Goal: Task Accomplishment & Management: Manage account settings

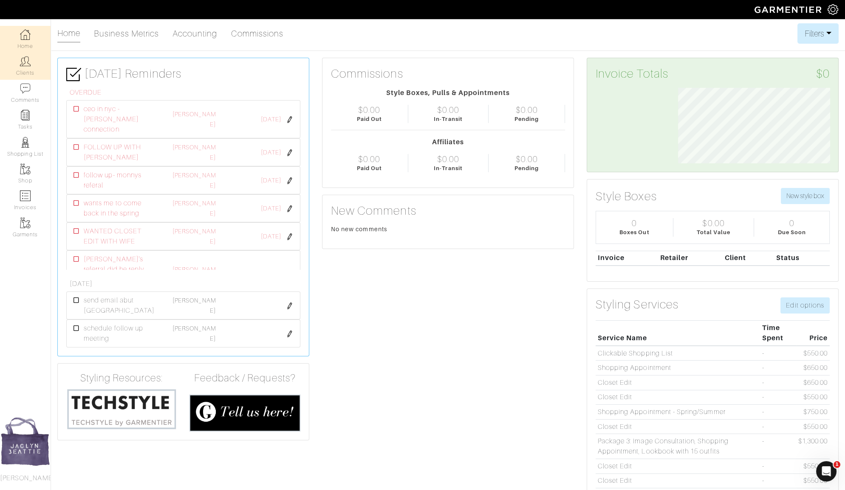
click at [26, 69] on link "Clients" at bounding box center [25, 66] width 51 height 27
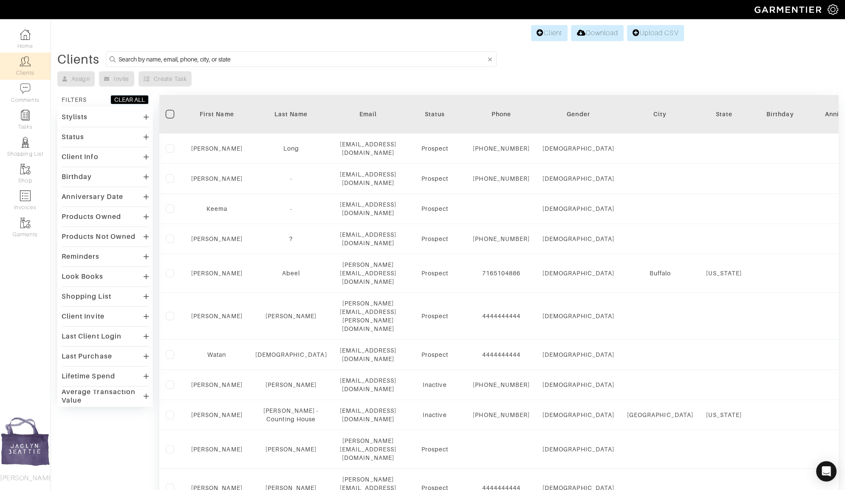
click at [141, 59] on input at bounding box center [301, 59] width 367 height 11
type input "sam tanios"
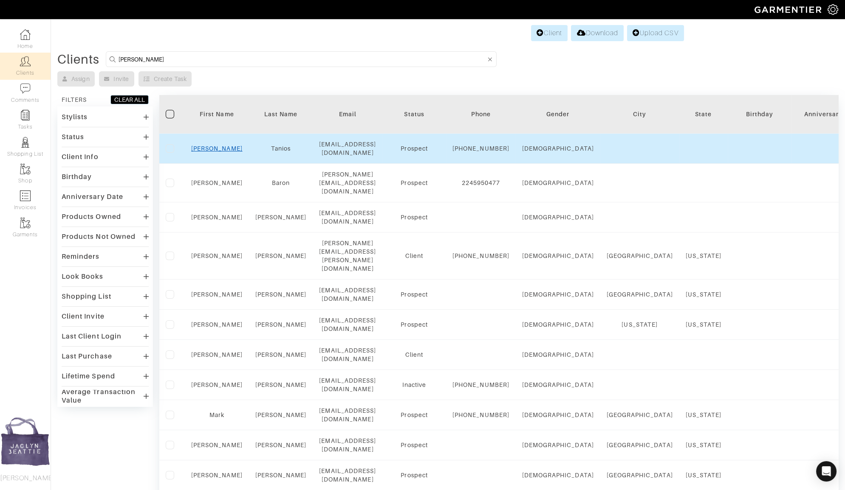
click at [216, 145] on link "Sam" at bounding box center [216, 148] width 51 height 7
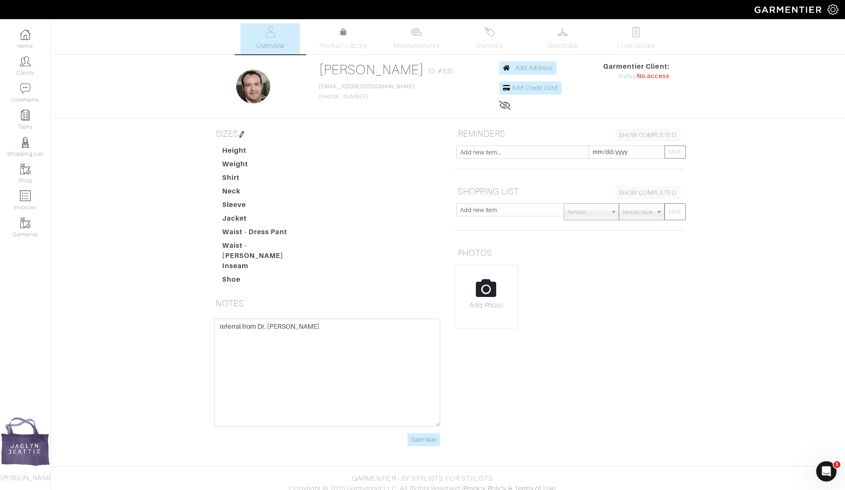
click at [243, 132] on img at bounding box center [241, 134] width 7 height 7
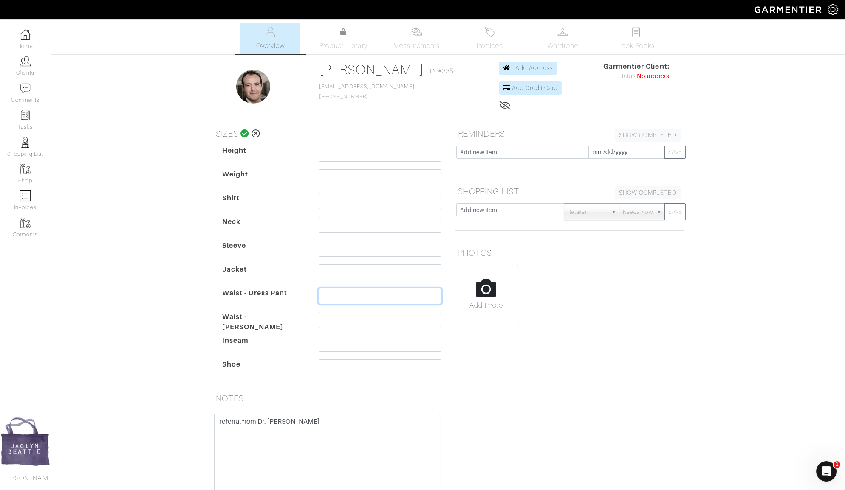
click at [333, 297] on input "text" at bounding box center [379, 296] width 123 height 16
type input "36"
click at [245, 134] on icon at bounding box center [244, 134] width 9 height 8
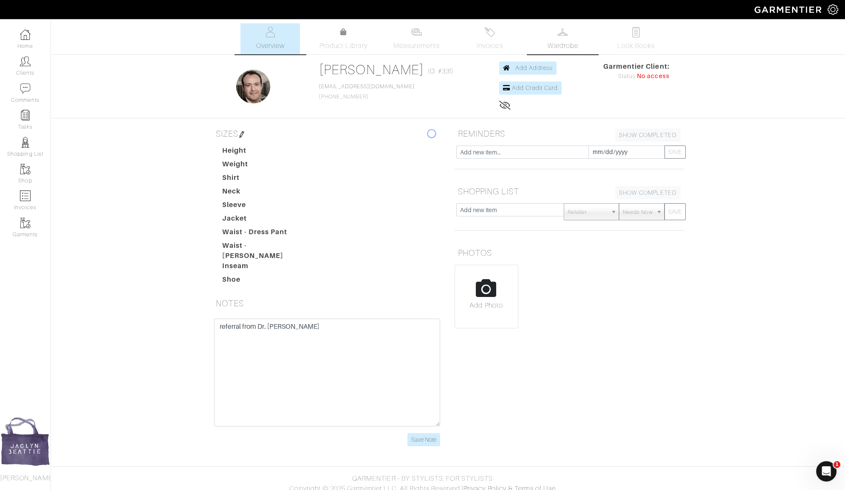
click at [563, 38] on link "Wardrobe" at bounding box center [562, 38] width 59 height 31
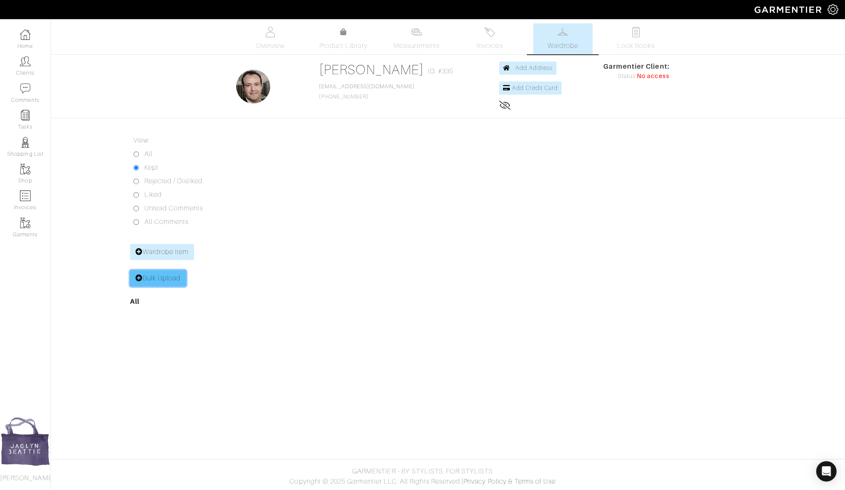
click at [171, 272] on link "Bulk Upload" at bounding box center [158, 278] width 56 height 16
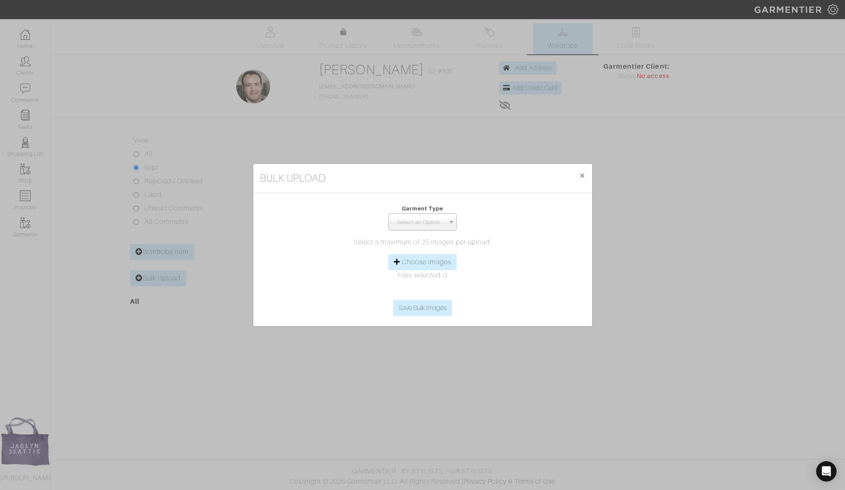
click at [414, 225] on span "Select an Option" at bounding box center [418, 222] width 53 height 17
type input "p"
type input "bo"
select select "2"
click at [436, 267] on label "Choose Images" at bounding box center [427, 262] width 50 height 10
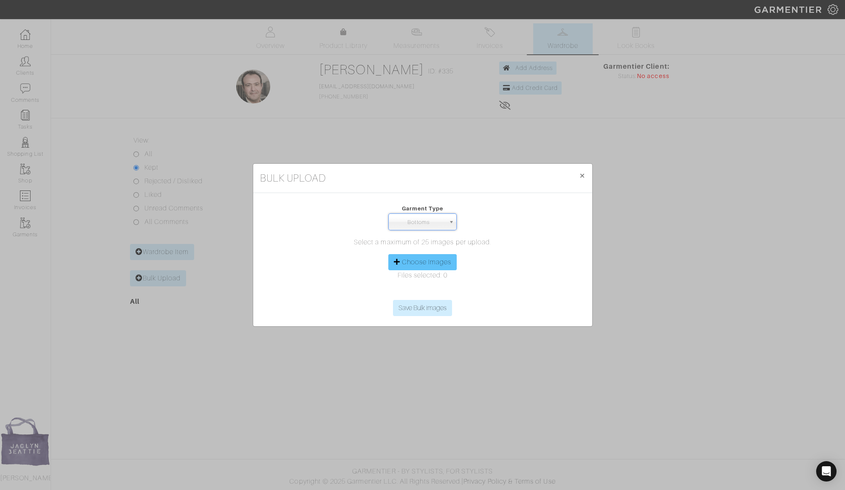
click at [436, 287] on input "Choose Images" at bounding box center [423, 293] width 130 height 13
type input "C:\fakepath\Screenshot 2025-09-08 at 7.20.40 AM.png"
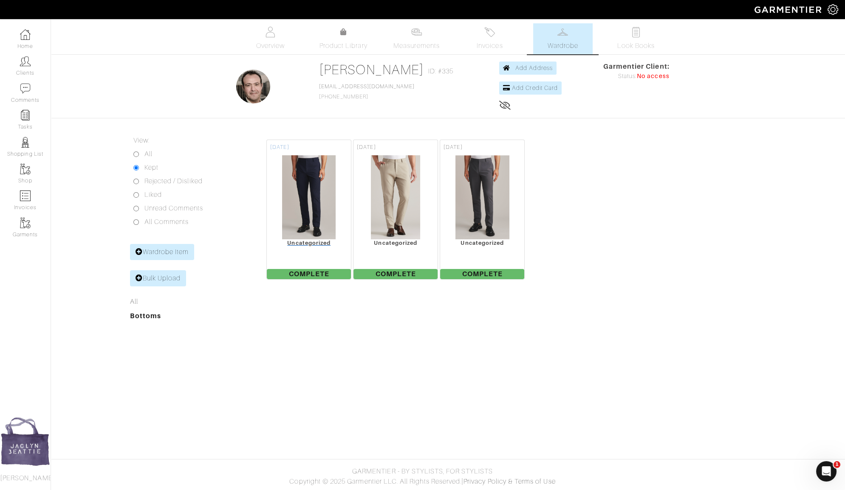
click at [318, 206] on img at bounding box center [309, 197] width 54 height 85
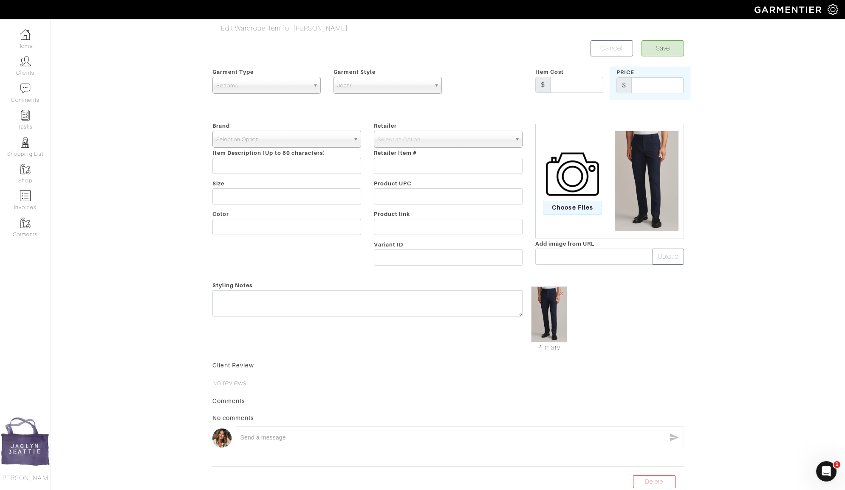
click at [312, 136] on span "Select an Option" at bounding box center [282, 139] width 133 height 17
type input "rhone"
select select "Rhone"
click at [445, 138] on span "Select an Option" at bounding box center [443, 139] width 133 height 17
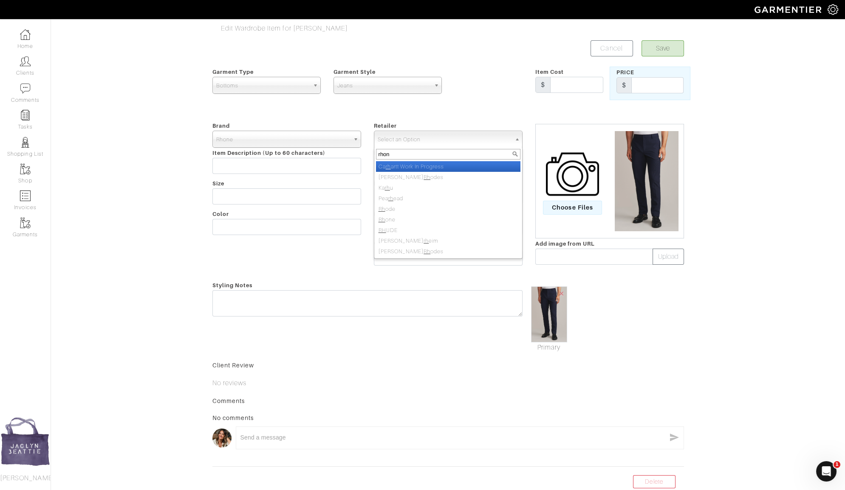
type input "rhone"
select select "3729"
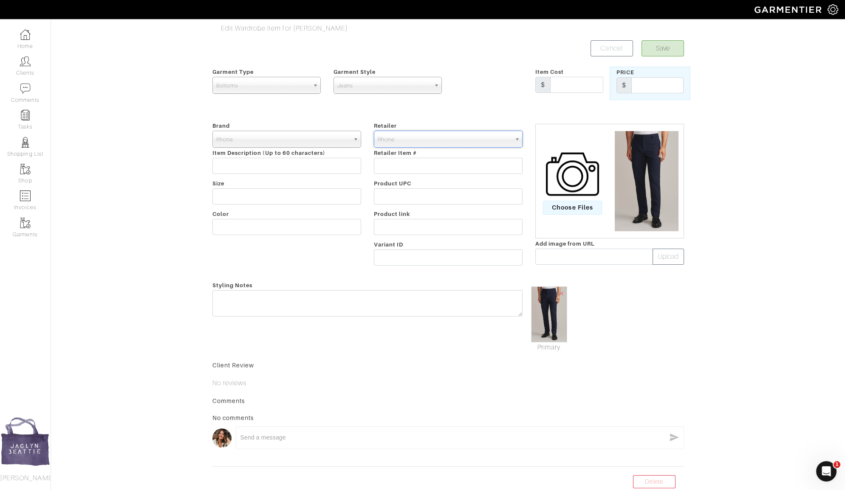
click at [393, 82] on span "Jeans" at bounding box center [383, 85] width 93 height 17
click at [393, 119] on li "Casual Pant" at bounding box center [387, 123] width 104 height 11
select select "9"
click at [259, 168] on input "text" at bounding box center [286, 166] width 149 height 16
paste input "Commuter® Pro Pant - Athletic"
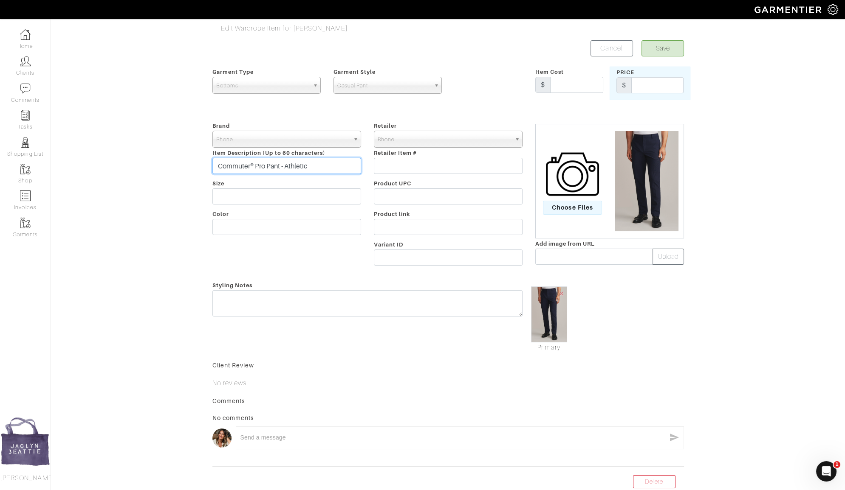
type input "Commuter® Pro Pant - Athletic"
click at [252, 198] on input "text" at bounding box center [286, 197] width 149 height 16
type input "Athletic 36"
click at [250, 166] on input "Commuter® Pro Pant - Athletic" at bounding box center [286, 166] width 149 height 16
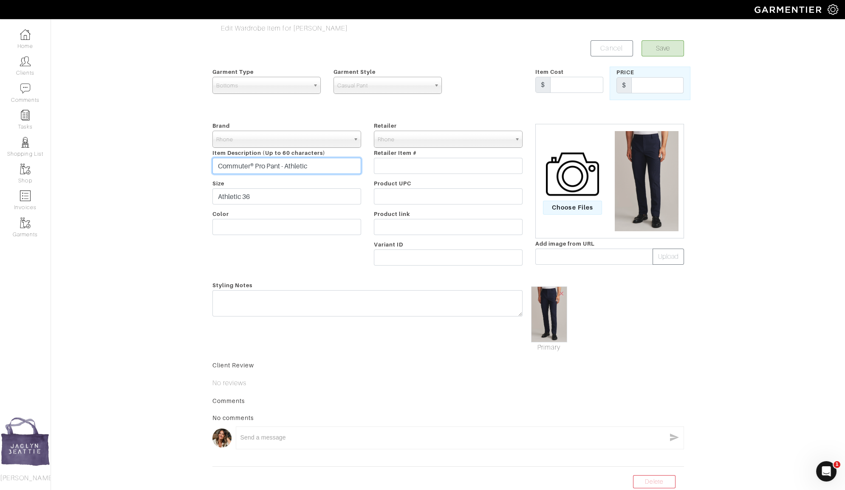
click at [250, 166] on input "Commuter® Pro Pant - Athletic" at bounding box center [286, 166] width 149 height 16
type input "Navy"
click at [650, 87] on input "text" at bounding box center [657, 85] width 52 height 16
type input "138"
click at [653, 46] on button "Save" at bounding box center [662, 48] width 42 height 16
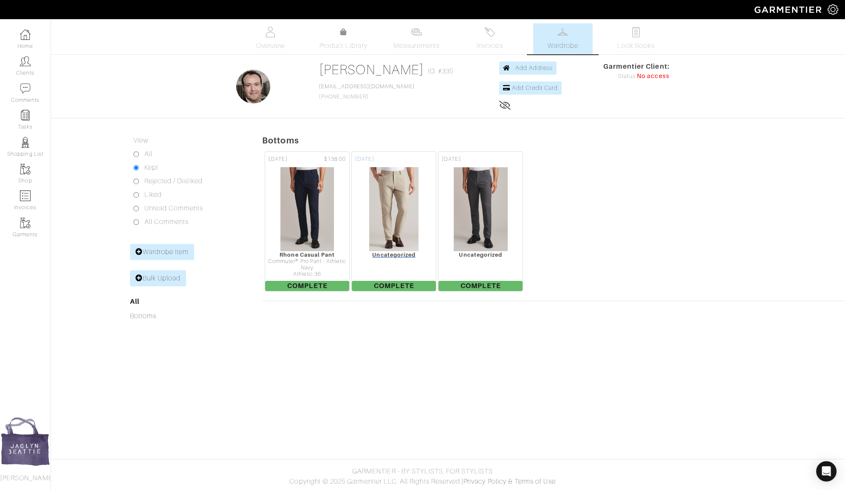
click at [401, 233] on img at bounding box center [394, 209] width 50 height 85
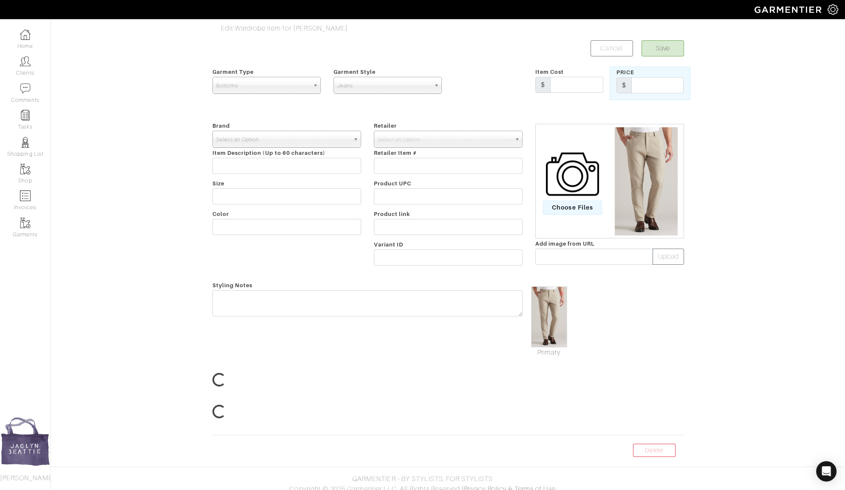
click at [244, 138] on span "Select an Option" at bounding box center [282, 139] width 133 height 17
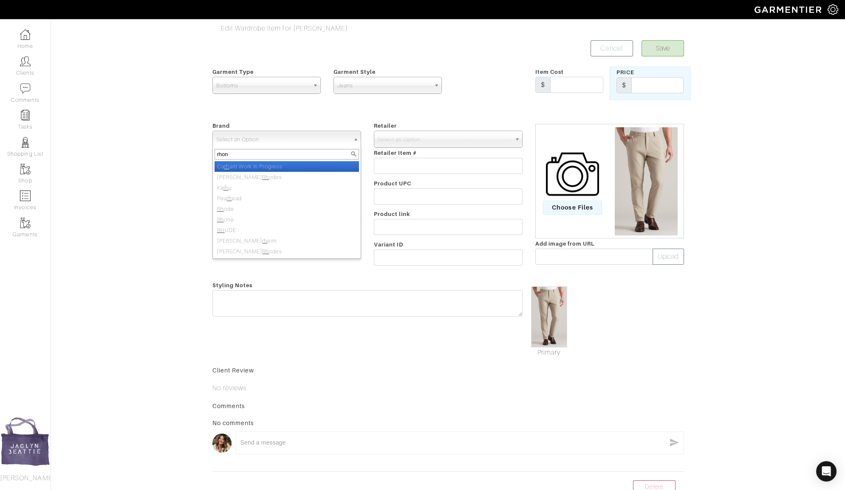
type input "rhone"
select select "Rhone"
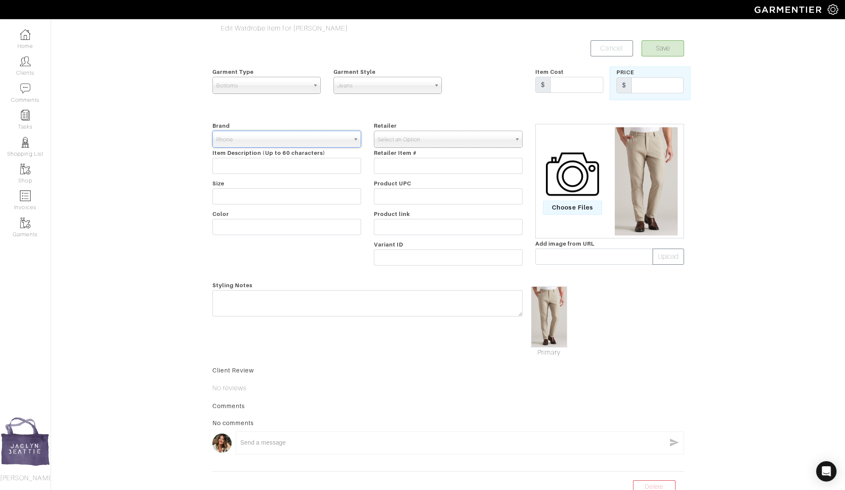
click at [412, 143] on span "Select an Option" at bounding box center [443, 139] width 133 height 17
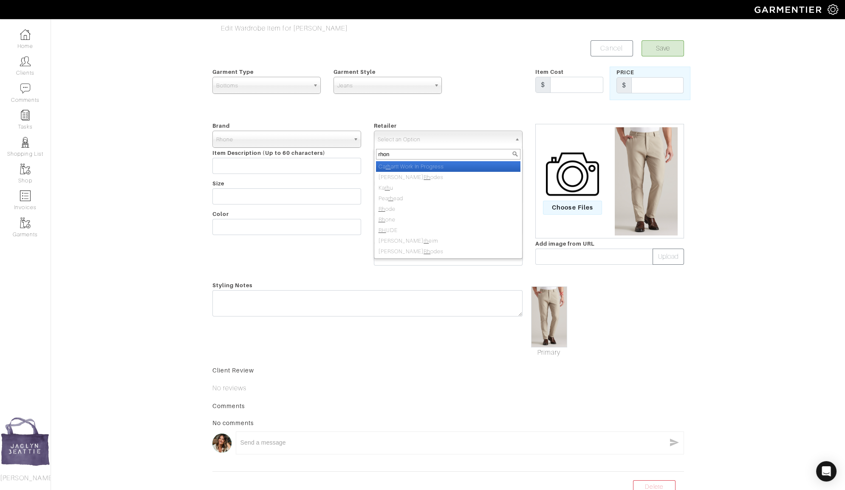
type input "rhone"
select select "3729"
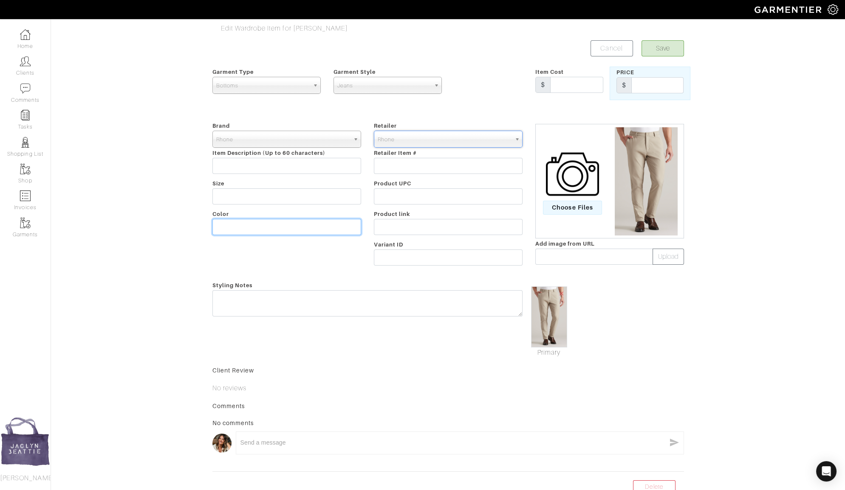
click at [246, 228] on input "text" at bounding box center [286, 227] width 149 height 16
type input "Khaki"
click at [242, 200] on input "text" at bounding box center [286, 197] width 149 height 16
type input "36 Athletic"
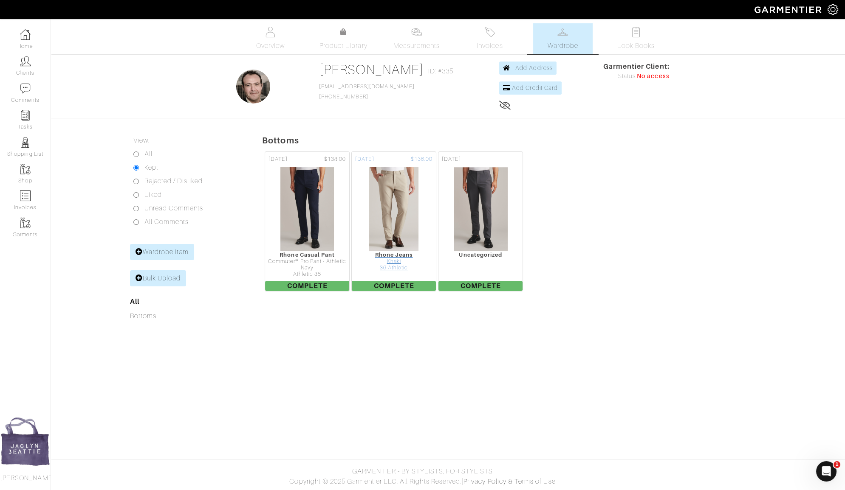
click at [399, 200] on img at bounding box center [394, 209] width 50 height 85
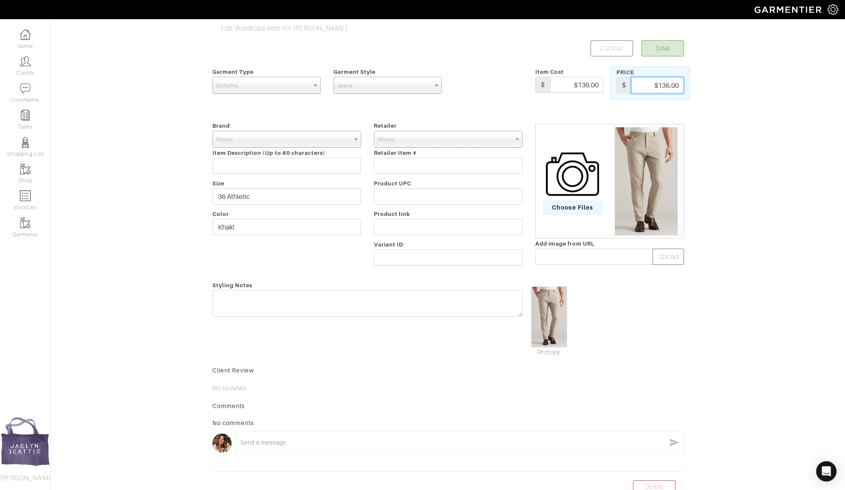
click at [664, 85] on input "$136.00" at bounding box center [657, 85] width 52 height 16
type input "138"
click at [669, 49] on button "Save" at bounding box center [662, 48] width 42 height 16
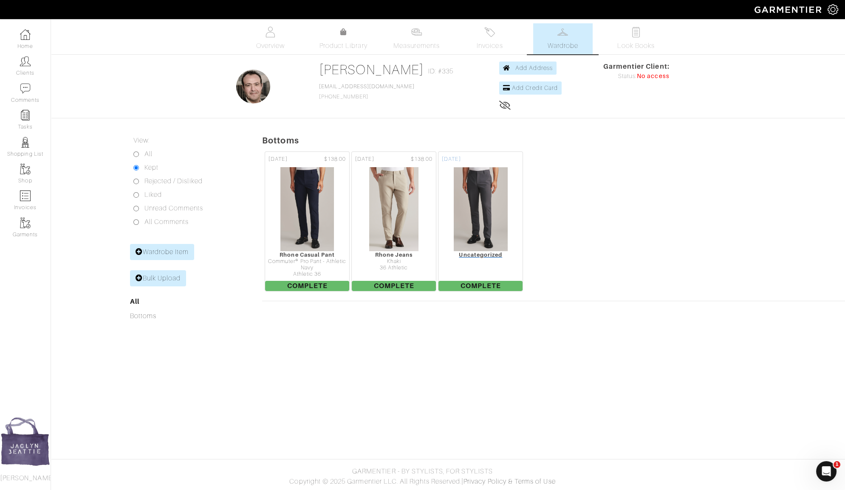
click at [486, 184] on img at bounding box center [480, 209] width 55 height 85
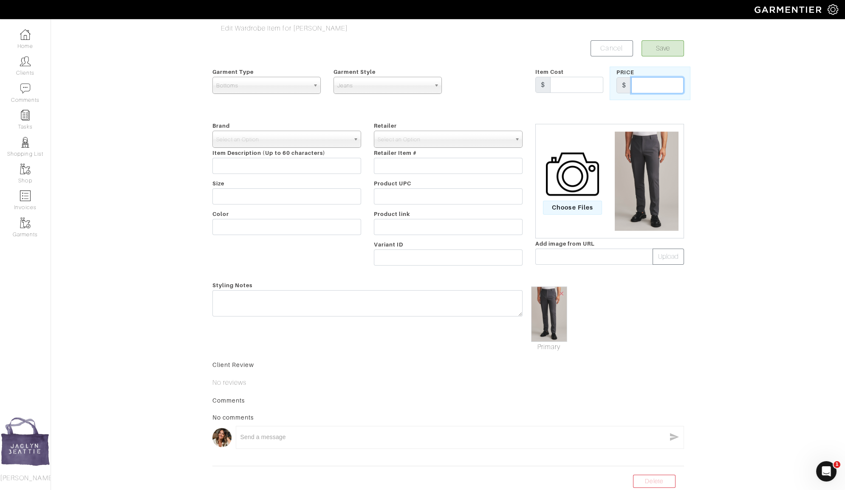
click at [655, 87] on input "text" at bounding box center [657, 85] width 52 height 16
type input "138"
click at [309, 134] on span "Select an Option" at bounding box center [282, 139] width 133 height 17
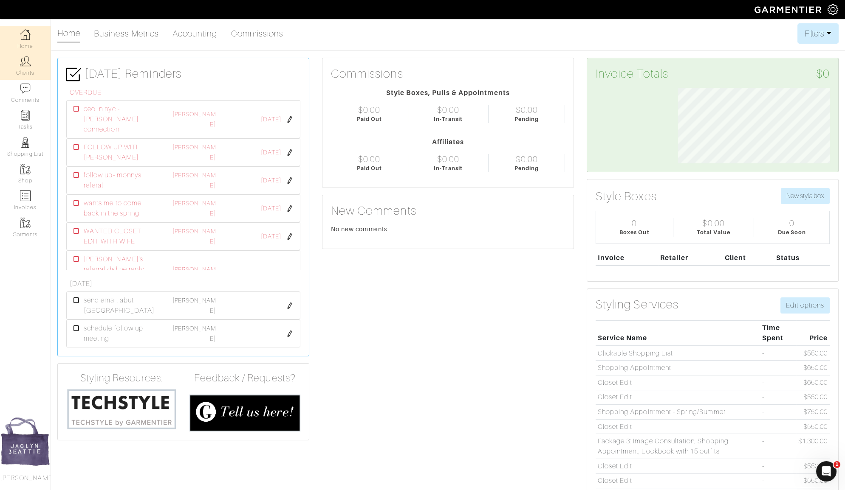
click at [21, 66] on img at bounding box center [25, 61] width 11 height 11
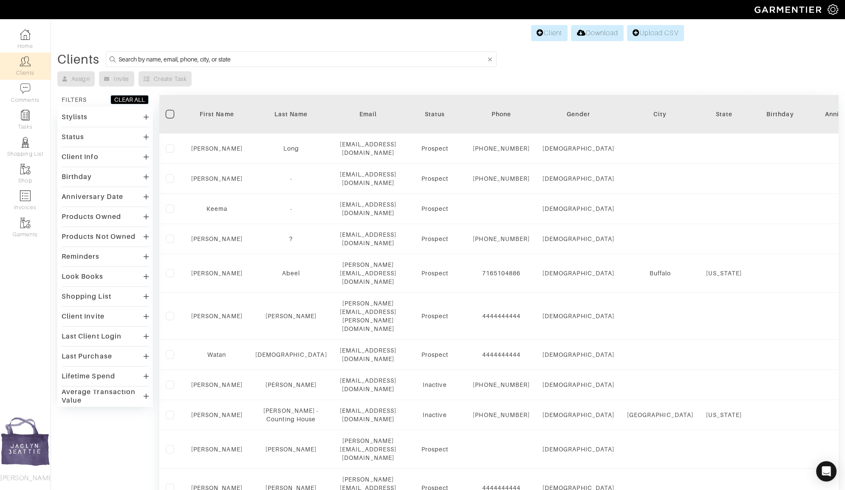
click at [168, 58] on input at bounding box center [301, 59] width 367 height 11
type input "[PERSON_NAME]"
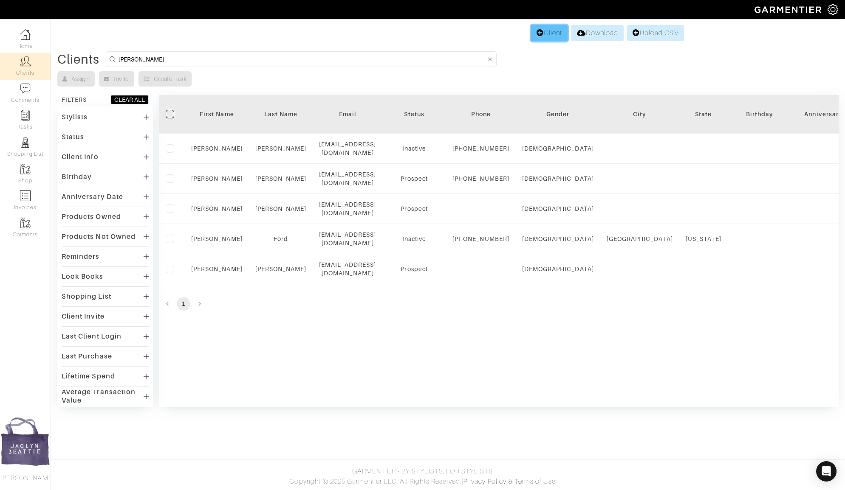
click at [549, 33] on link "Client" at bounding box center [549, 33] width 37 height 16
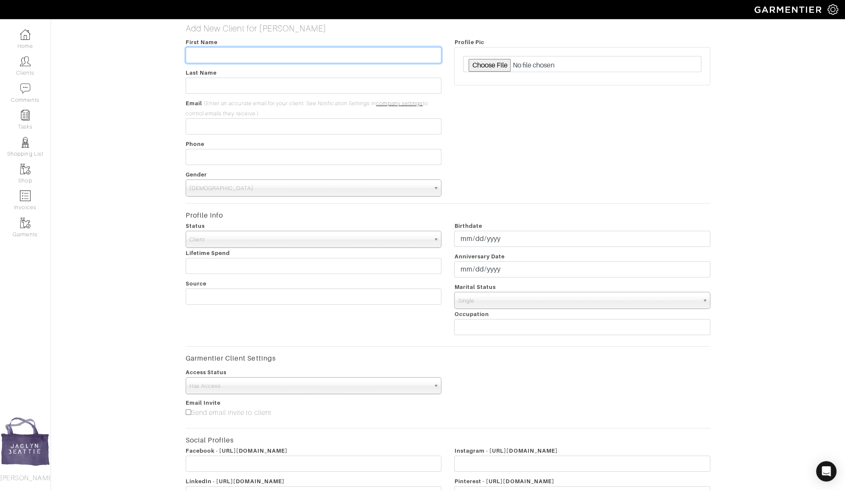
click at [211, 54] on input "text" at bounding box center [314, 55] width 256 height 16
type input "[PERSON_NAME]"
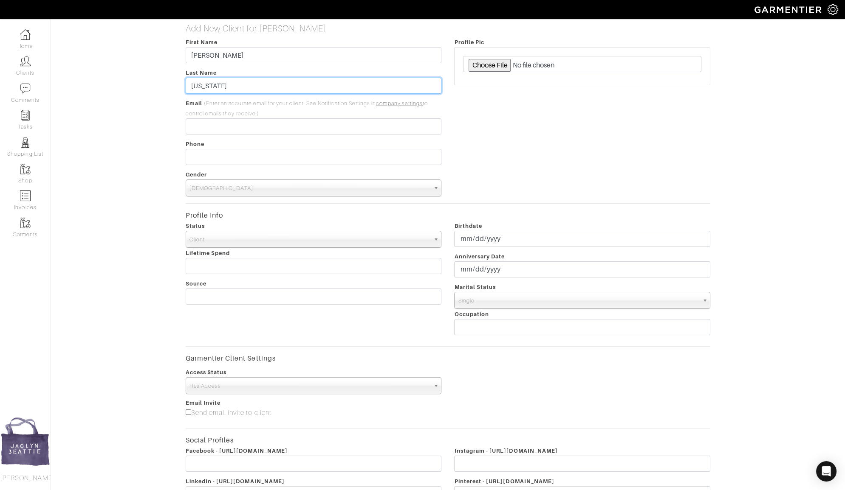
type input "[US_STATE]"
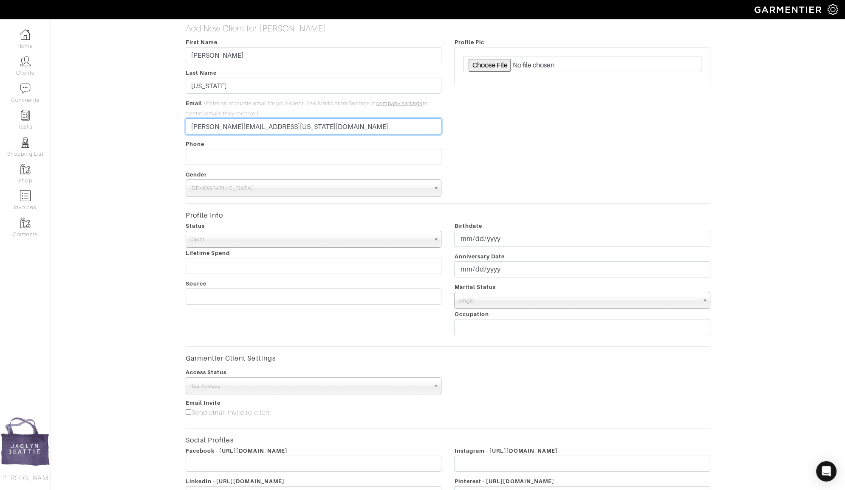
type input "[PERSON_NAME][EMAIL_ADDRESS][US_STATE][DOMAIN_NAME]"
click at [348, 182] on span "[DEMOGRAPHIC_DATA]" at bounding box center [309, 188] width 241 height 17
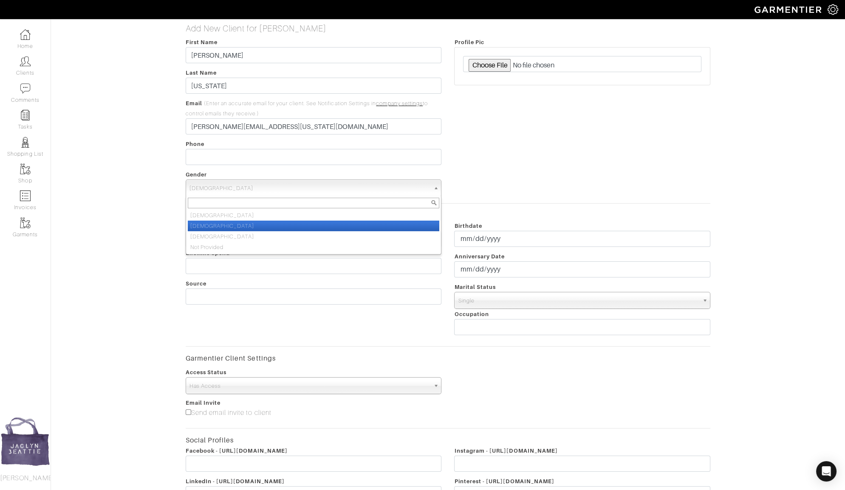
click at [342, 229] on li "[DEMOGRAPHIC_DATA]" at bounding box center [314, 226] width 252 height 11
select select "[DEMOGRAPHIC_DATA]"
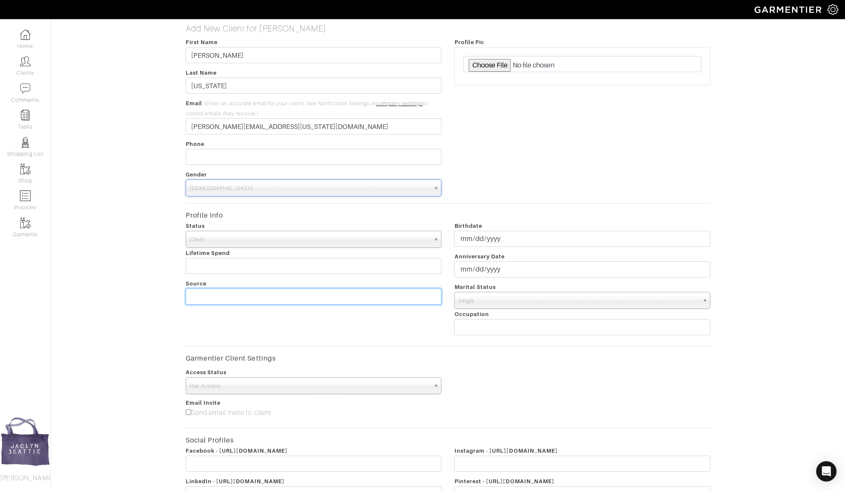
click at [241, 296] on input "text" at bounding box center [314, 297] width 256 height 16
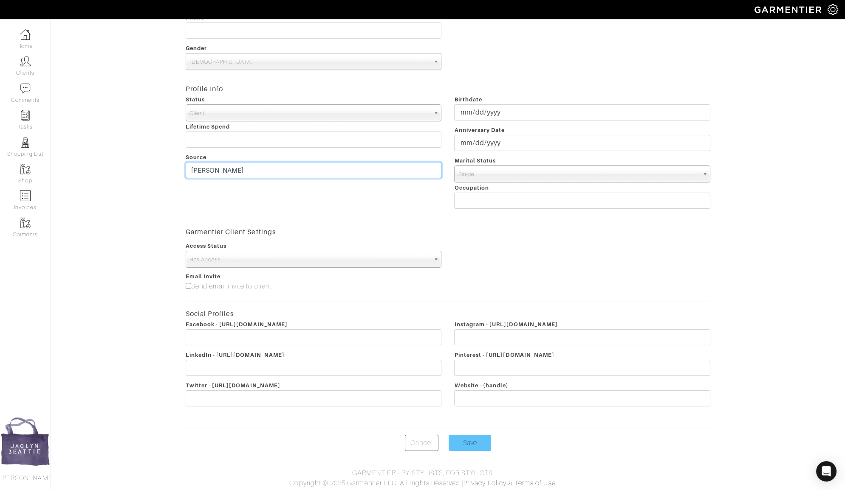
type input "[PERSON_NAME]"
click at [463, 447] on input "Save" at bounding box center [469, 443] width 42 height 16
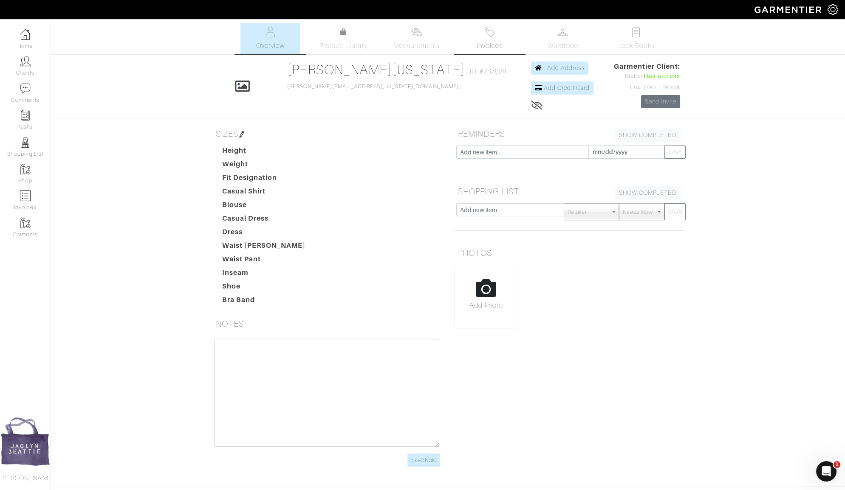
click at [484, 39] on link "Invoices" at bounding box center [489, 38] width 59 height 31
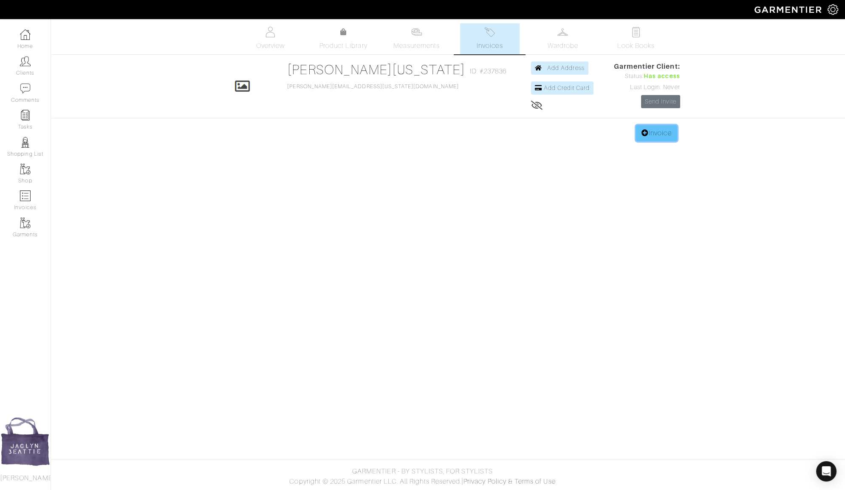
click at [645, 135] on link "Invoice" at bounding box center [656, 133] width 41 height 16
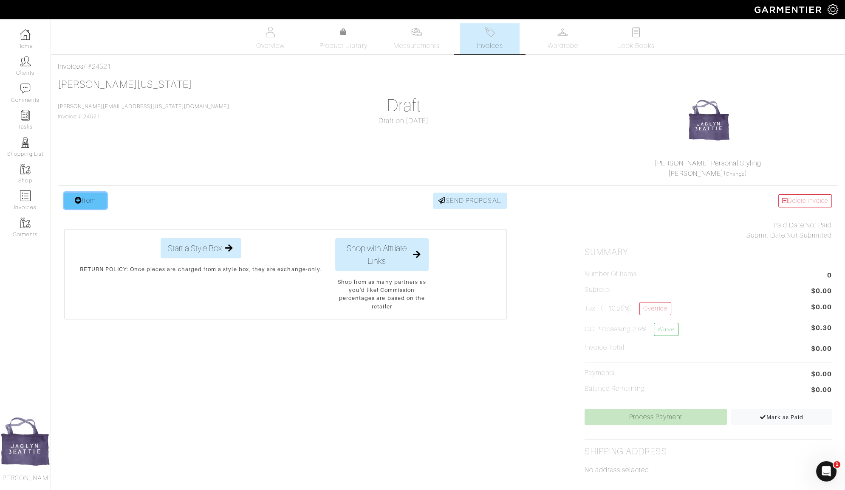
click at [93, 200] on link "Item" at bounding box center [85, 201] width 42 height 16
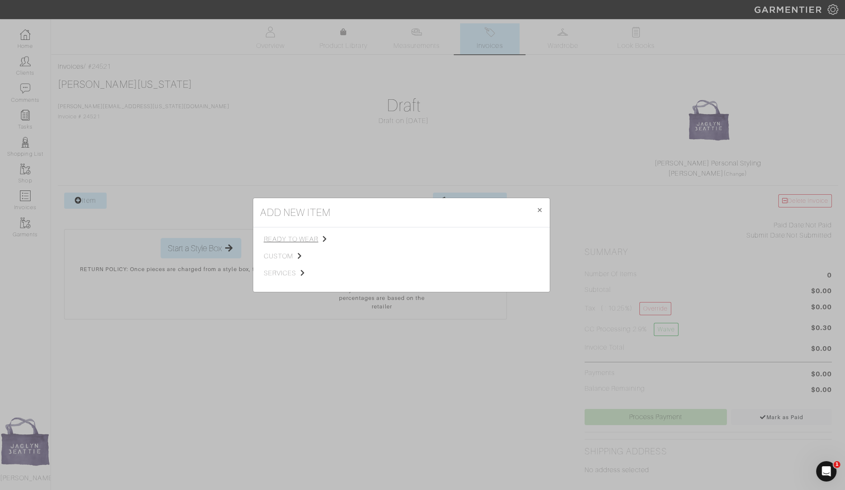
click at [306, 242] on span "ready to wear" at bounding box center [306, 239] width 85 height 10
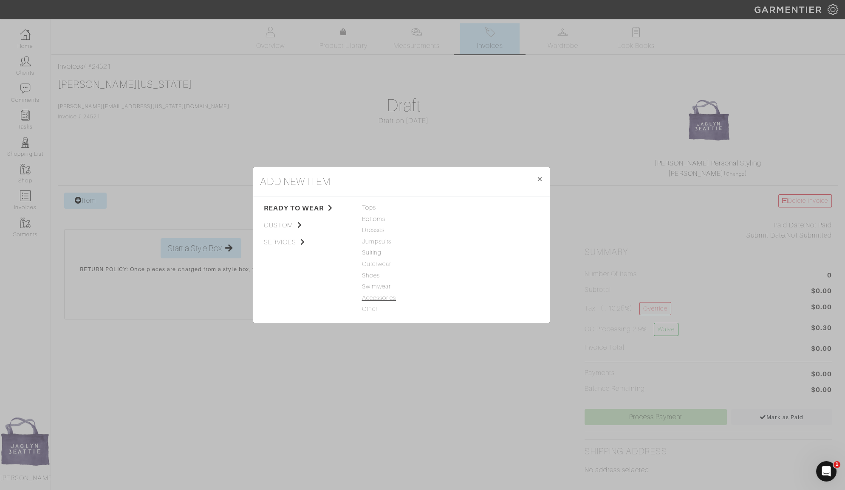
click at [363, 295] on span "Accessories" at bounding box center [401, 298] width 79 height 9
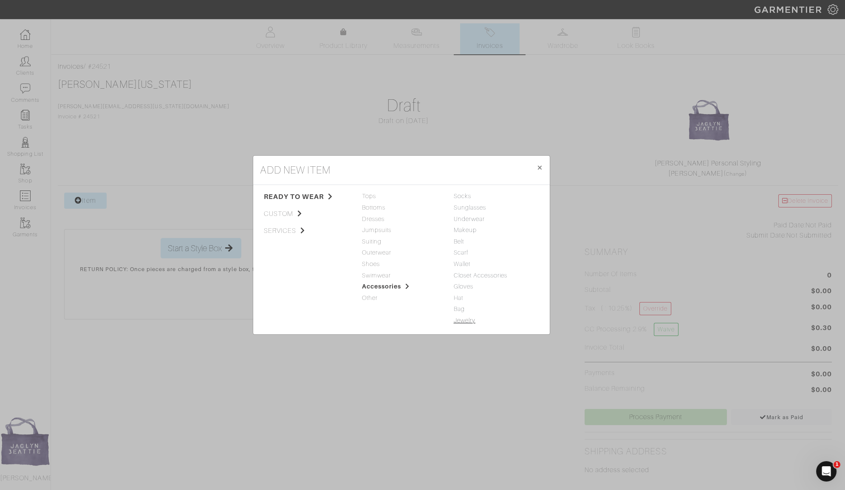
click at [460, 323] on link "Jewelry" at bounding box center [464, 320] width 22 height 7
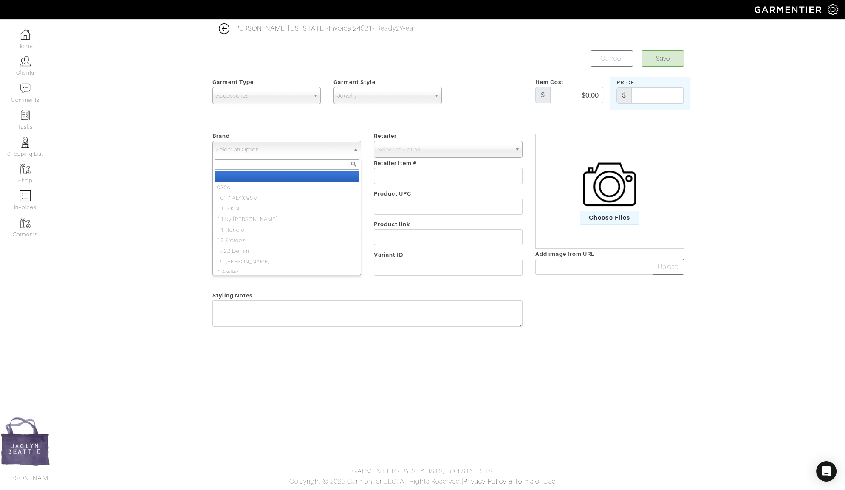
click at [273, 150] on span "Select an Option" at bounding box center [282, 149] width 133 height 17
type input "jbps j"
select select "JBPS Jewelry"
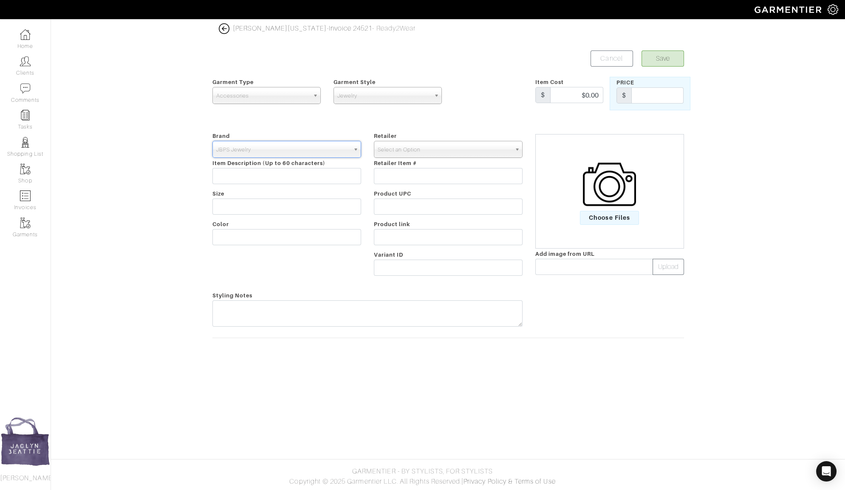
click at [440, 148] on span "Select an Option" at bounding box center [443, 149] width 133 height 17
type input "jbps j"
select select "6424"
drag, startPoint x: 234, startPoint y: 238, endPoint x: 234, endPoint y: 234, distance: 4.7
click at [234, 234] on input "text" at bounding box center [286, 237] width 149 height 16
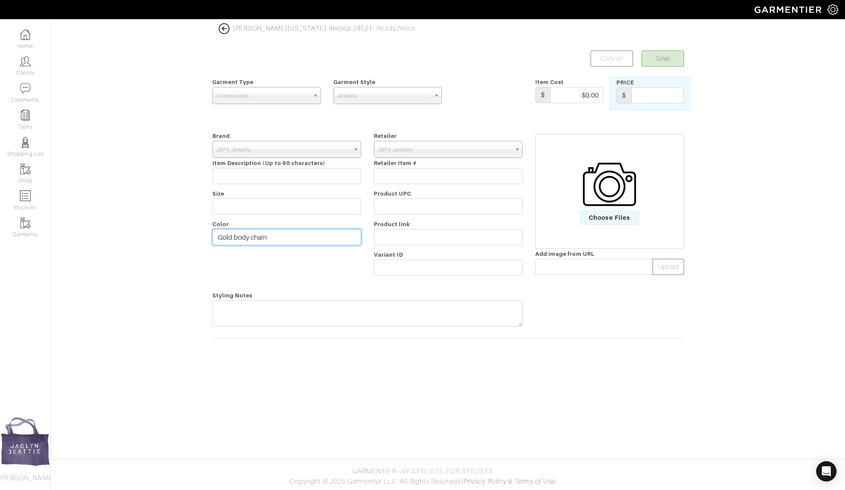
type input "Gold body chain"
click at [659, 94] on input "text" at bounding box center [657, 95] width 52 height 16
type input "225"
click at [665, 58] on button "Save" at bounding box center [662, 59] width 42 height 16
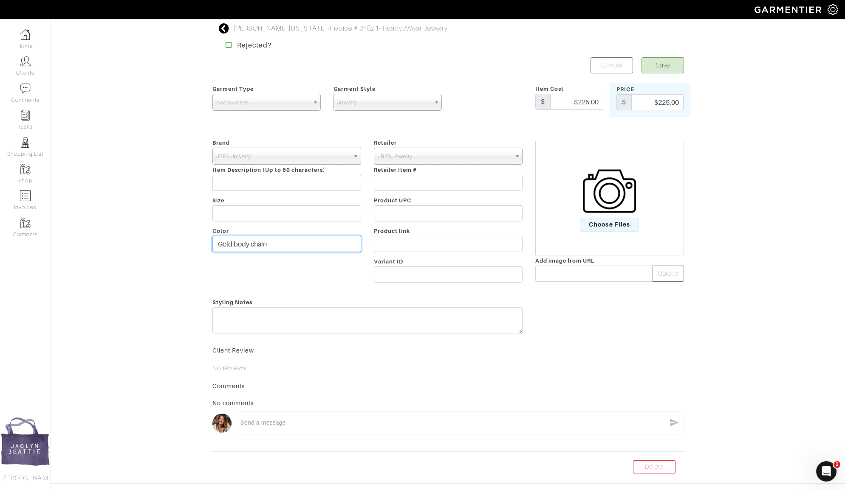
drag, startPoint x: 232, startPoint y: 245, endPoint x: 211, endPoint y: 245, distance: 21.2
click at [211, 245] on div "Brand - 032c 1017 ALYX 9SM 111SKIN 11 by [PERSON_NAME] 11 [PERSON_NAME] 12 Stor…" at bounding box center [286, 212] width 161 height 149
type input "Black body chain"
click at [669, 60] on button "Save" at bounding box center [662, 65] width 42 height 16
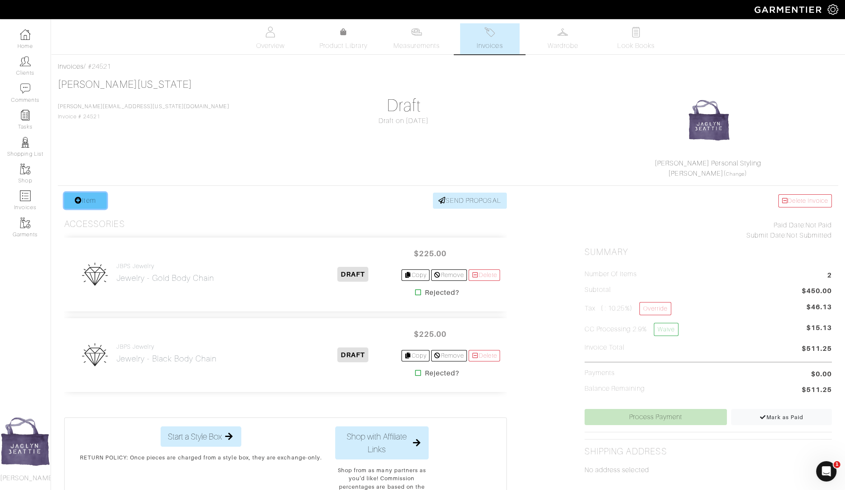
click at [93, 203] on link "Item" at bounding box center [85, 201] width 42 height 16
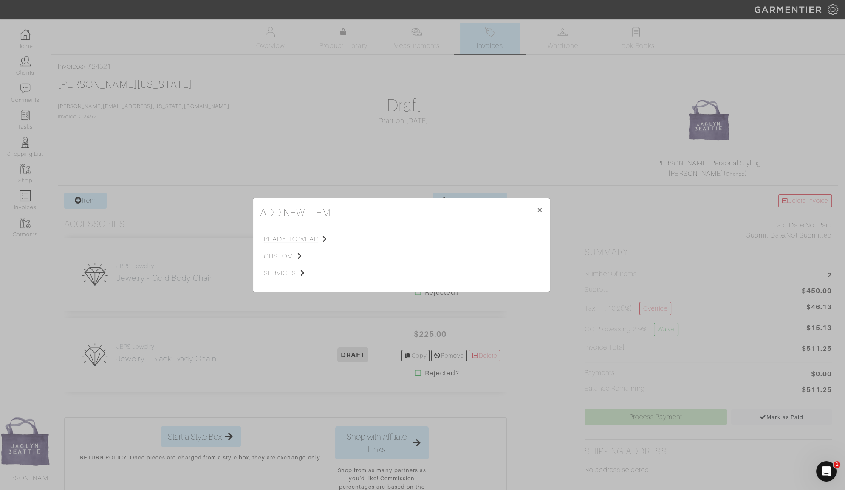
click at [295, 244] on span "ready to wear" at bounding box center [306, 239] width 85 height 10
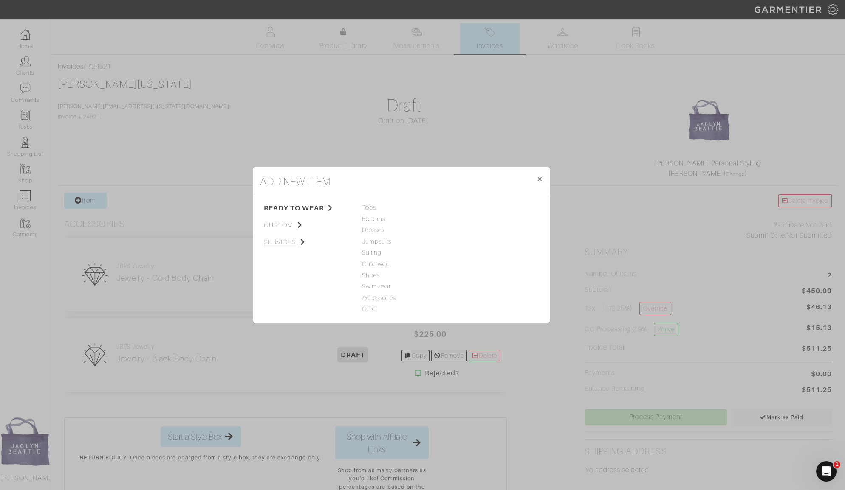
click at [301, 245] on icon at bounding box center [302, 242] width 5 height 7
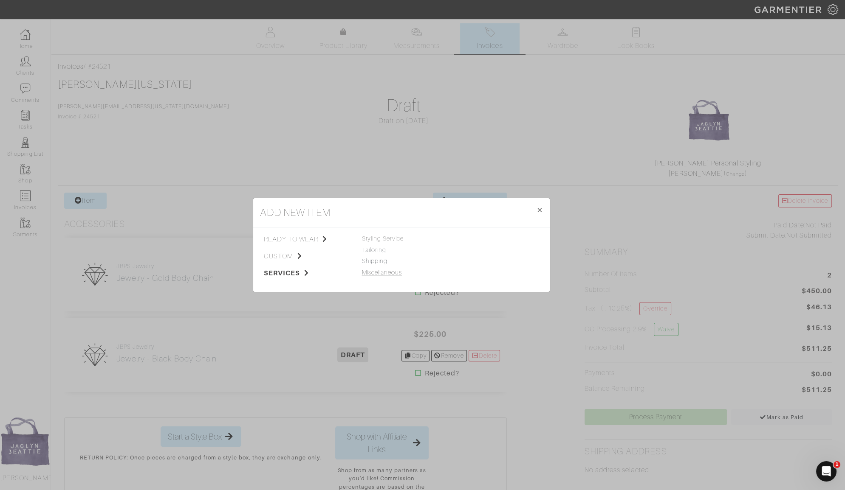
click at [384, 272] on link "Miscellaneous" at bounding box center [382, 272] width 40 height 7
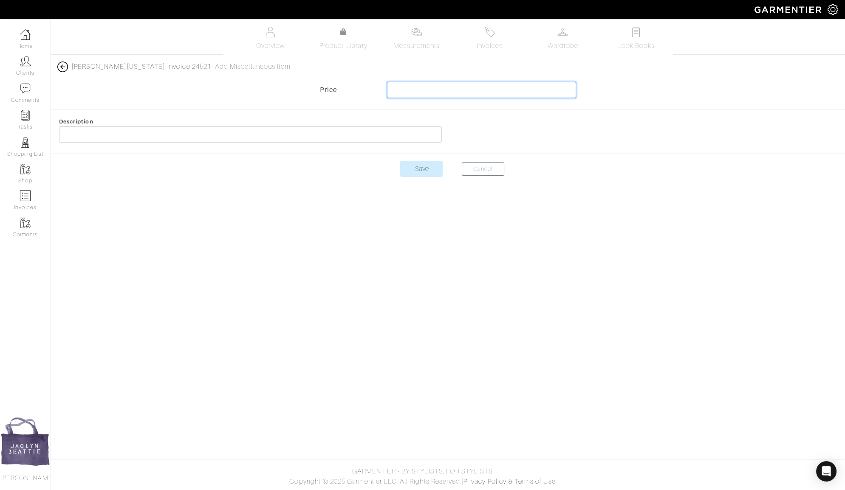
click at [465, 89] on input "text" at bounding box center [481, 90] width 189 height 16
type input "-20"
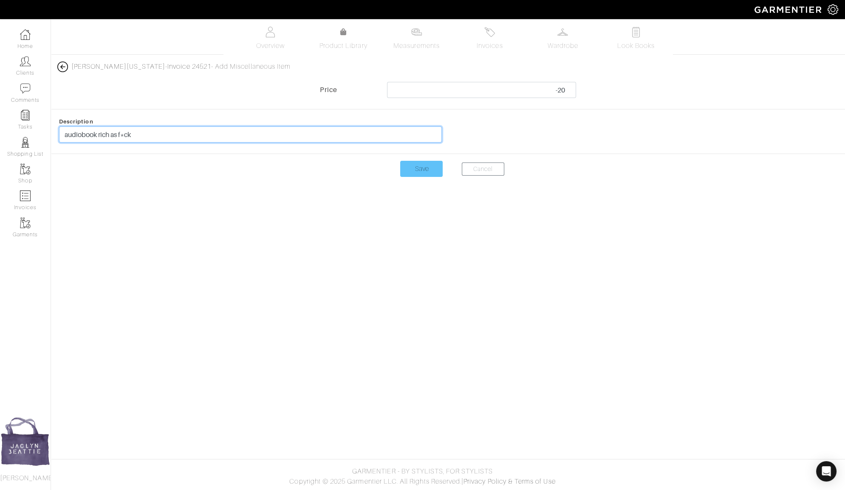
type input "audiobook rich as f*ck"
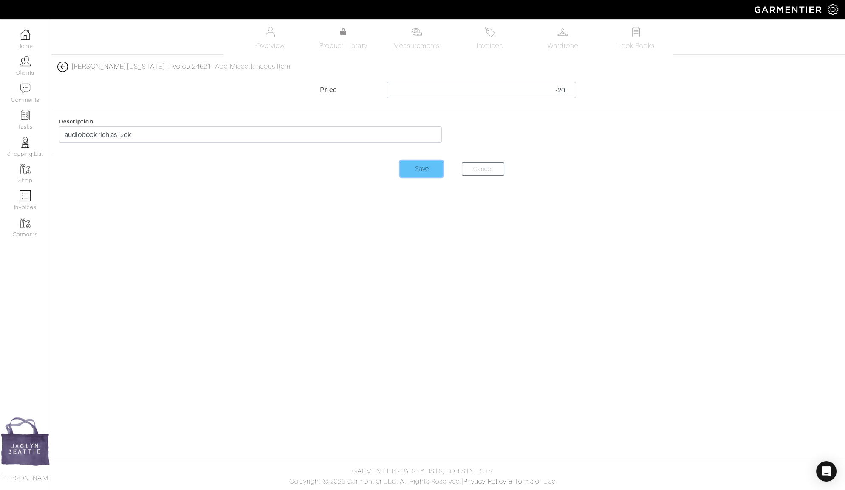
click at [423, 169] on input "Save" at bounding box center [421, 169] width 42 height 16
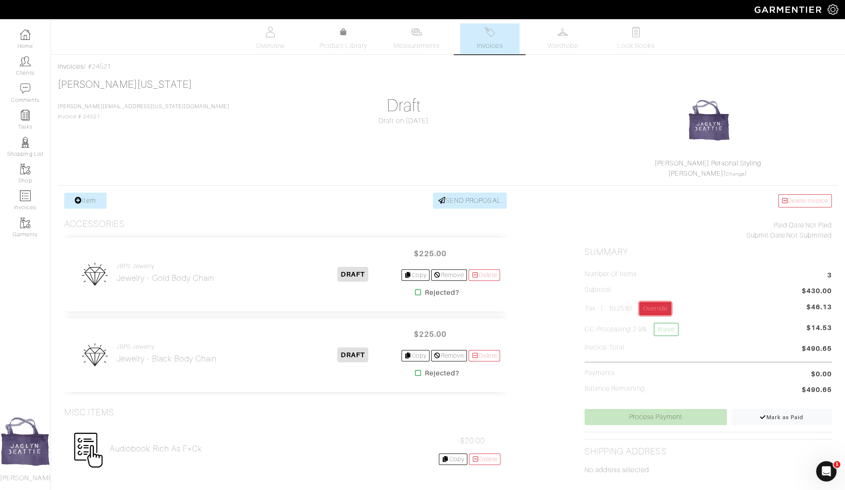
click at [645, 304] on link "Override" at bounding box center [655, 308] width 32 height 13
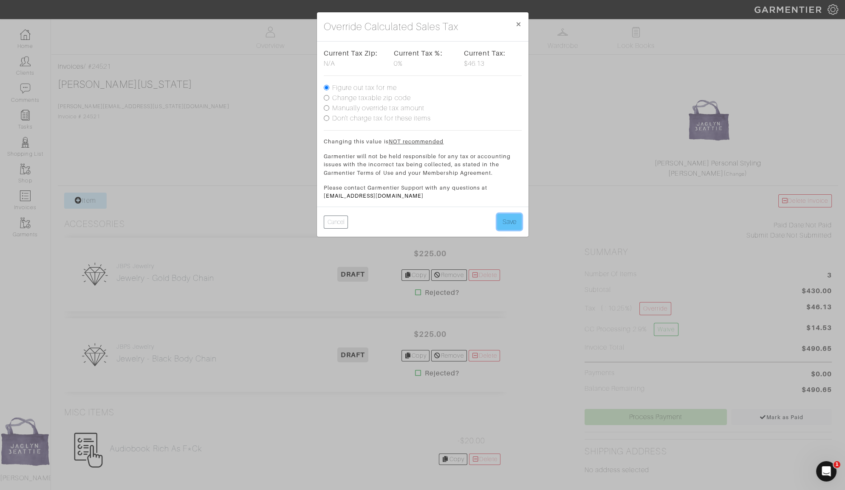
click at [511, 221] on button "Save" at bounding box center [509, 222] width 25 height 16
click at [371, 118] on label "Don't charge tax for these items" at bounding box center [381, 118] width 99 height 10
click at [329, 118] on input "Don't charge tax for these items" at bounding box center [327, 118] width 6 height 6
radio input "true"
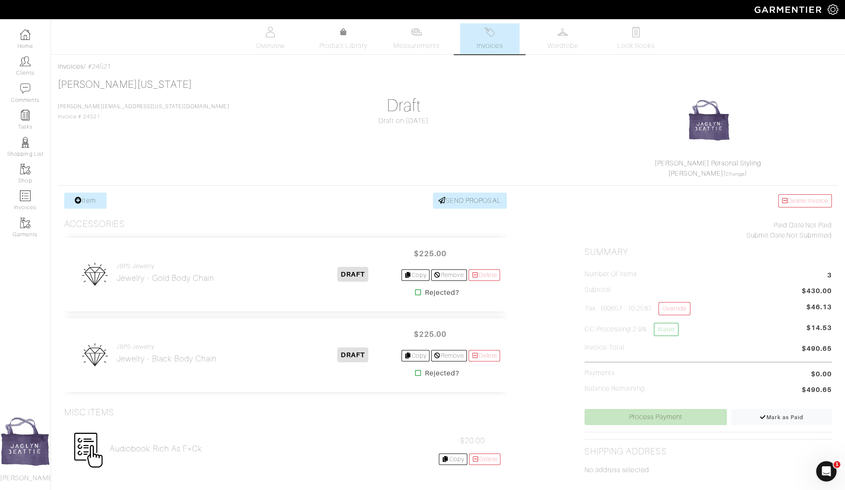
click at [660, 308] on h5 "Tax (60657 : 10.25%) Override" at bounding box center [637, 308] width 106 height 13
click at [669, 310] on link "Override" at bounding box center [674, 308] width 32 height 13
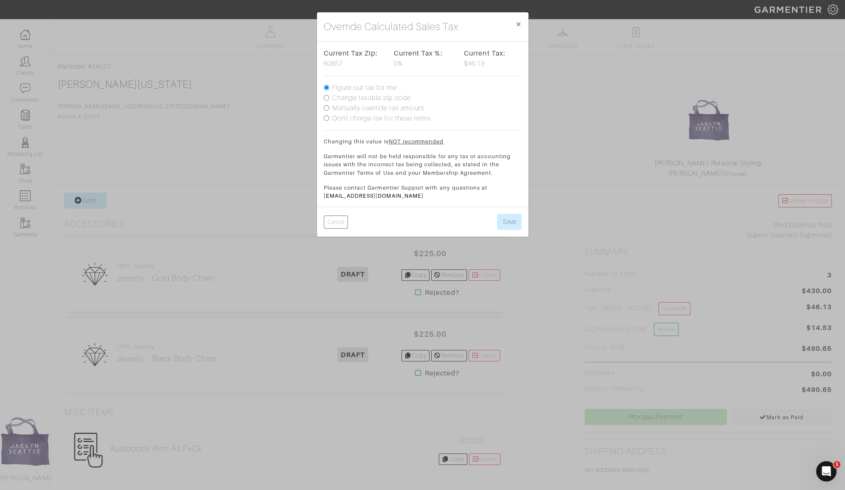
click at [409, 120] on label "Don't charge tax for these items" at bounding box center [381, 118] width 99 height 10
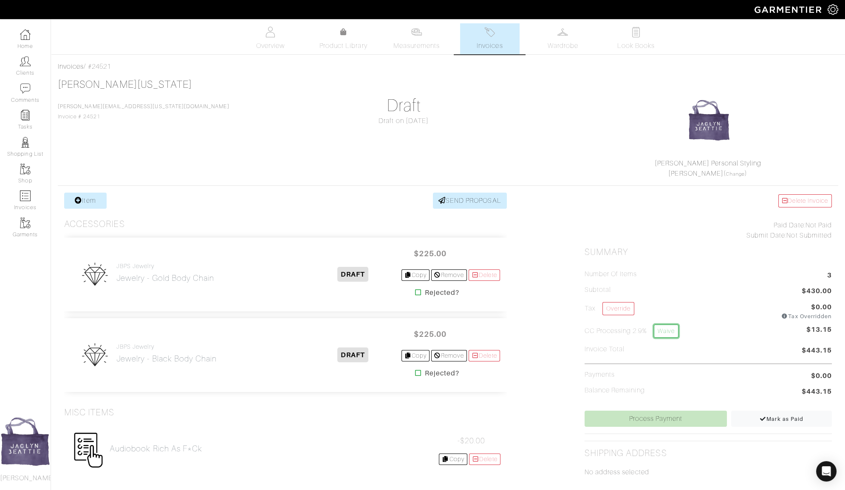
click at [664, 329] on link "Waive" at bounding box center [665, 331] width 25 height 13
click at [756, 411] on link "Mark as Paid" at bounding box center [781, 419] width 101 height 16
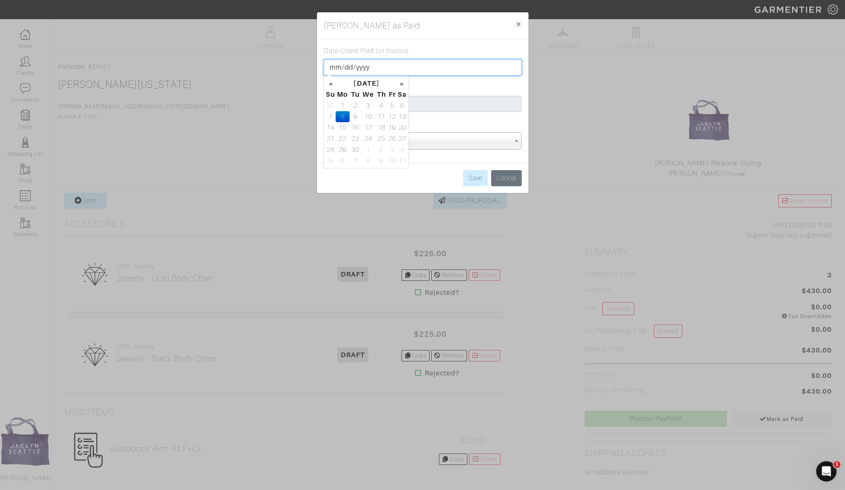
click at [334, 68] on input "[DATE]" at bounding box center [423, 67] width 198 height 16
type input "[DATE]"
click at [459, 88] on div "Payment amount $ 430.00" at bounding box center [423, 97] width 198 height 30
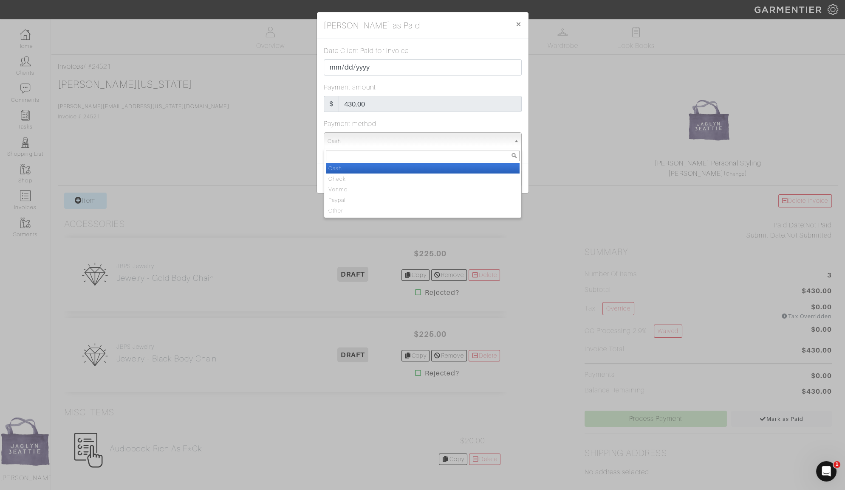
click at [473, 138] on span "Cash" at bounding box center [418, 141] width 183 height 17
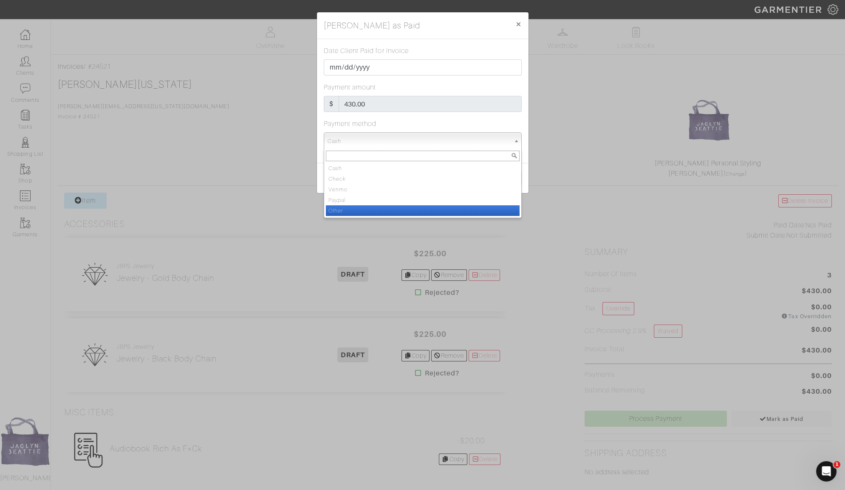
click at [462, 211] on li "Other" at bounding box center [423, 211] width 194 height 11
select select "Other"
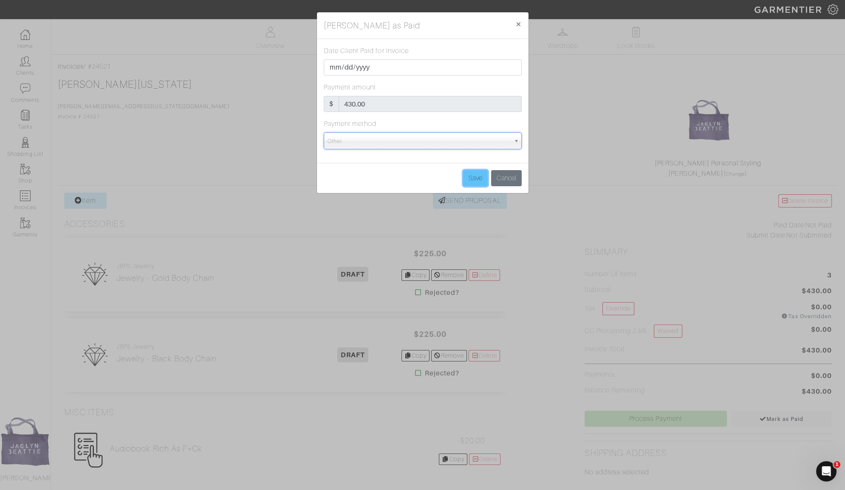
click at [470, 177] on input "Save" at bounding box center [475, 178] width 25 height 16
type input "Save"
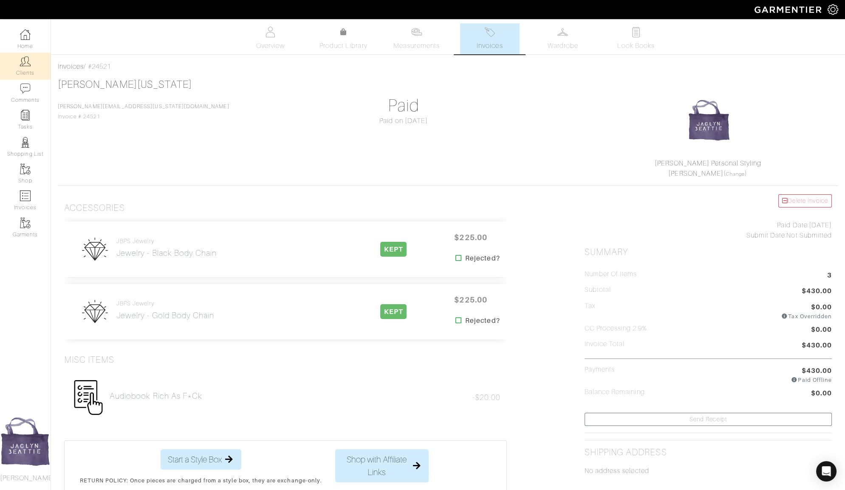
click at [36, 63] on link "Clients" at bounding box center [25, 66] width 51 height 27
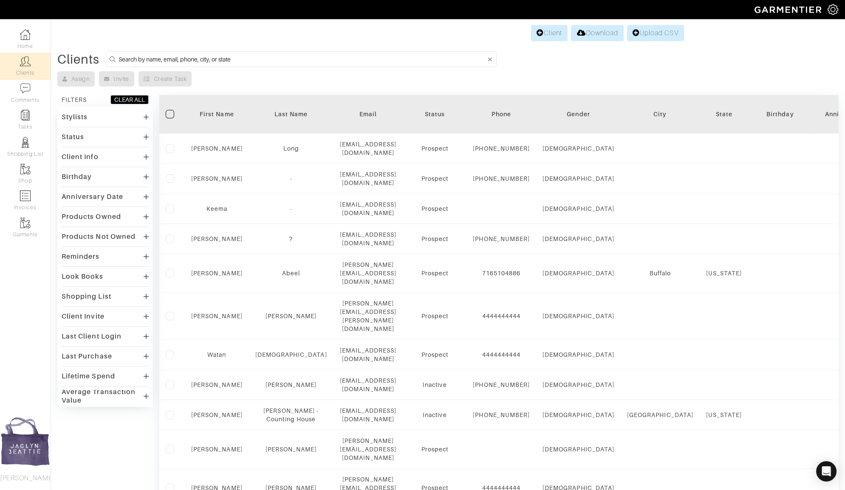
click at [231, 57] on input at bounding box center [301, 59] width 367 height 11
type input "braden"
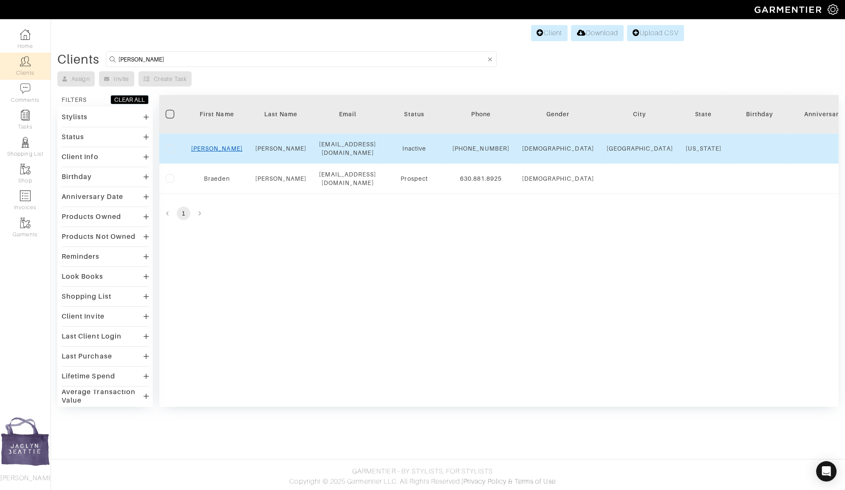
click at [225, 145] on link "Braden" at bounding box center [216, 148] width 51 height 7
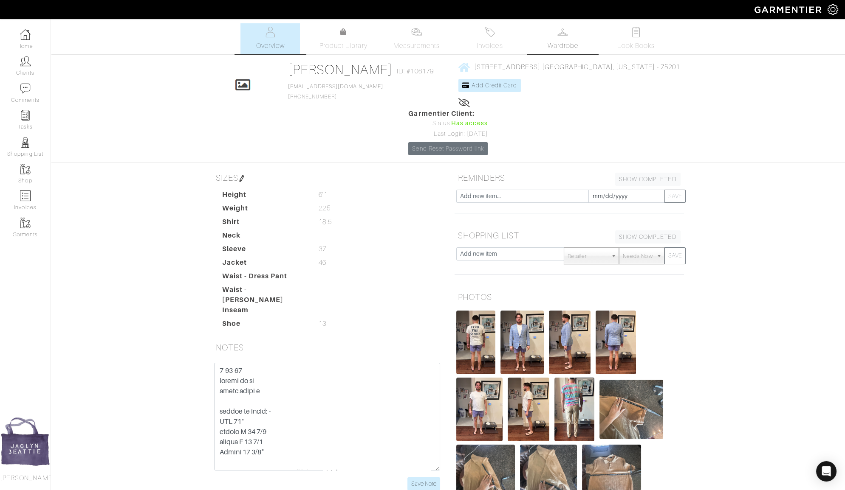
click at [563, 42] on span "Wardrobe" at bounding box center [562, 46] width 31 height 10
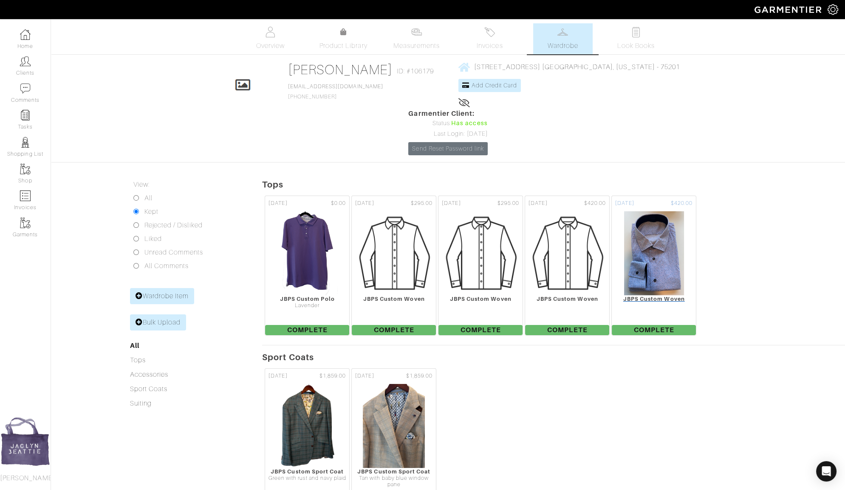
click at [687, 231] on div at bounding box center [653, 253] width 84 height 85
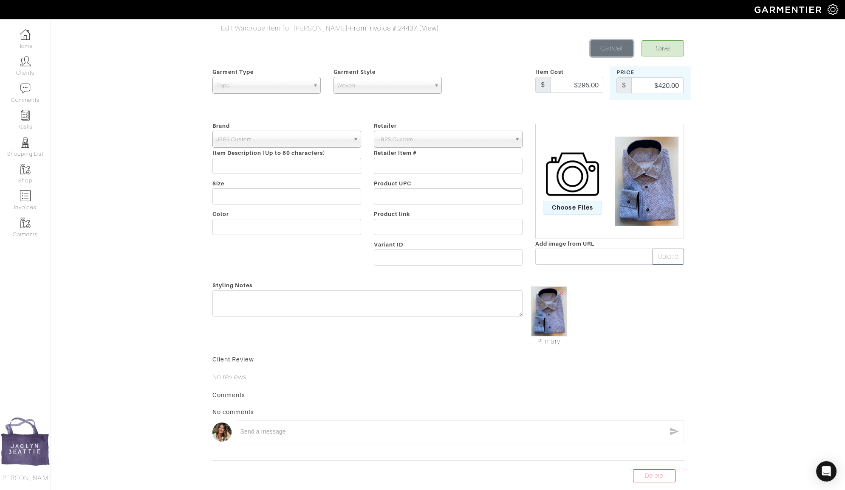
click at [615, 52] on link "Cancel" at bounding box center [611, 48] width 42 height 16
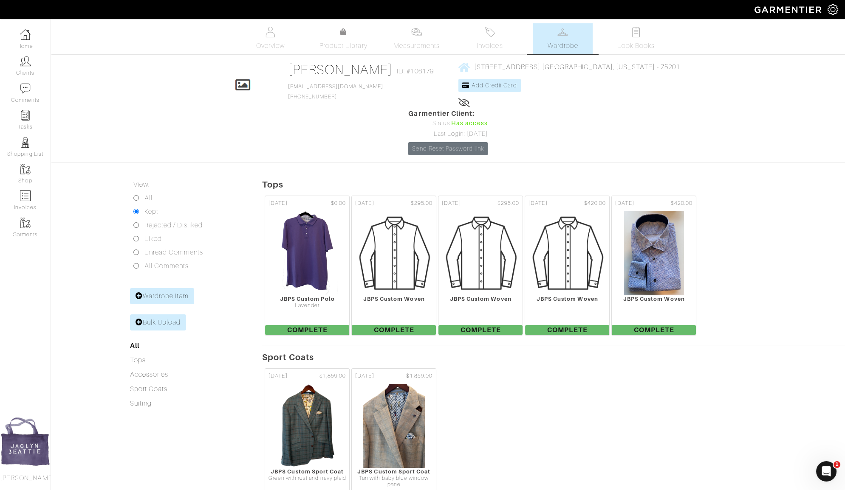
click at [841, 424] on div "[DATE] $1,859.00 JBPS Custom Sport Coat Green with rust and navy plaid Complete…" at bounding box center [553, 438] width 583 height 145
